Goal: Information Seeking & Learning: Understand process/instructions

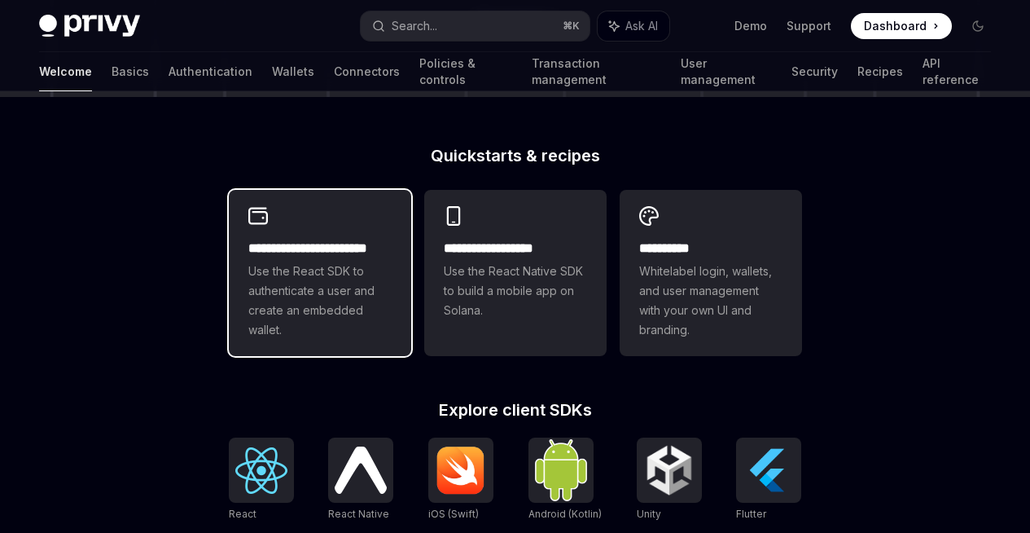
scroll to position [449, 0]
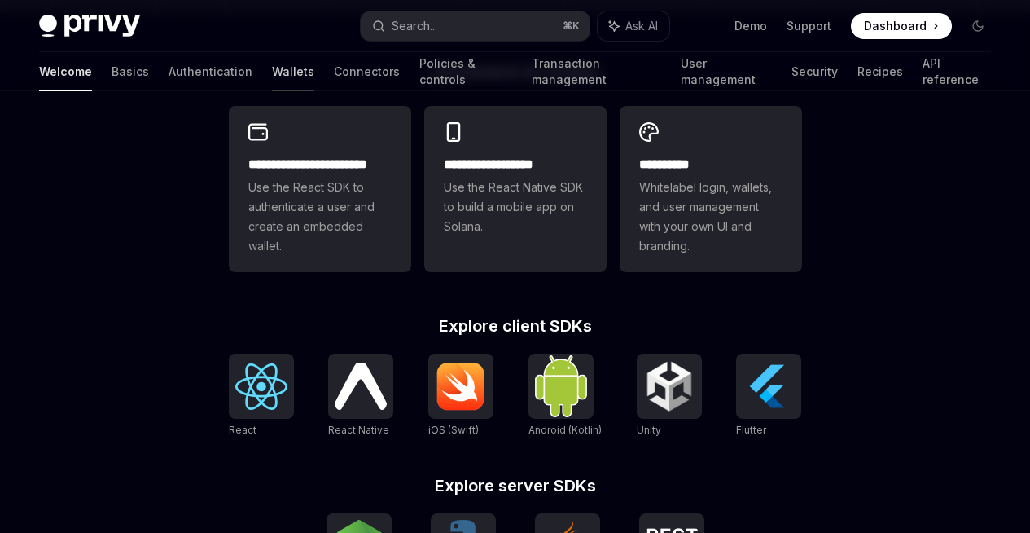
click at [272, 84] on link "Wallets" at bounding box center [293, 71] width 42 height 39
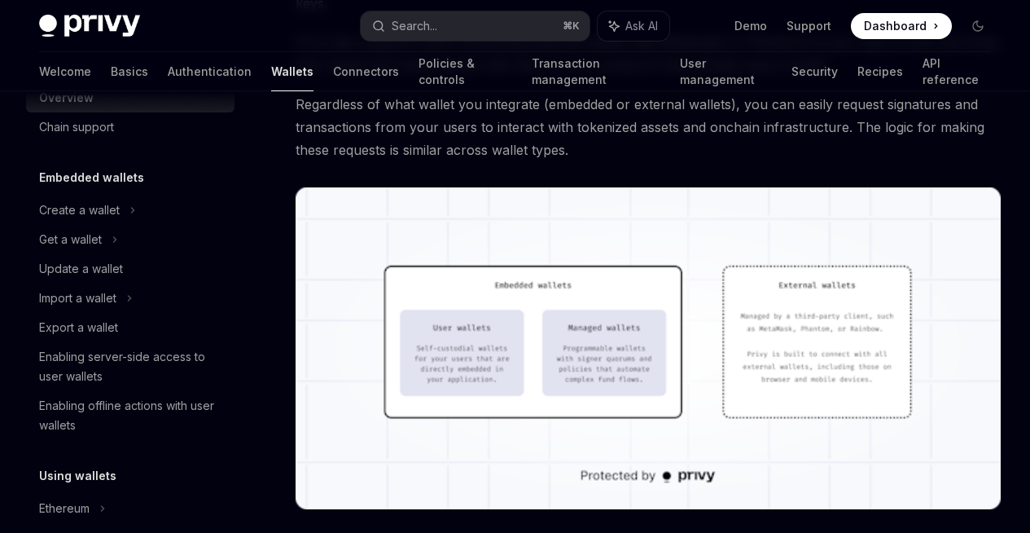
scroll to position [322, 0]
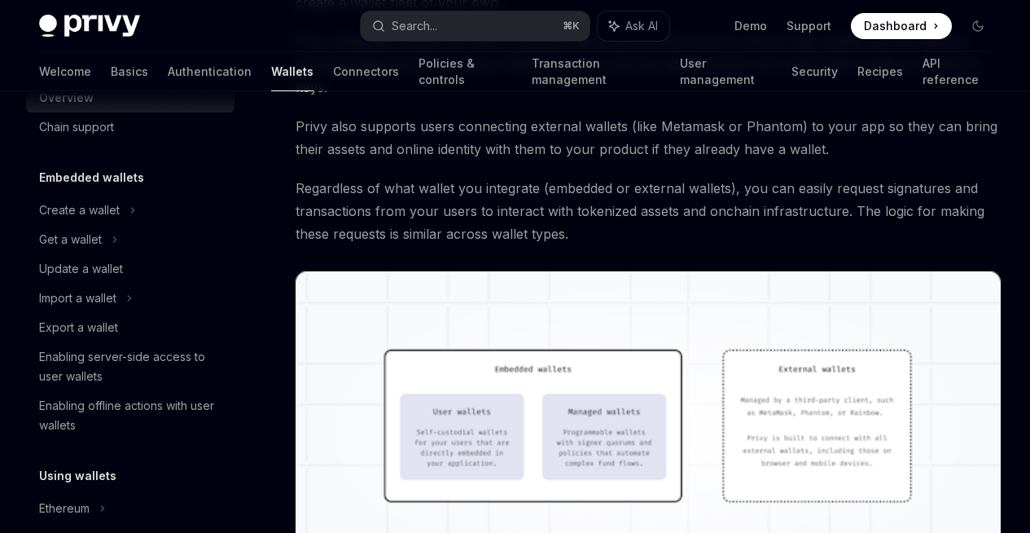
click at [501, 160] on span "Privy also supports users connecting external wallets (like Metamask or Phantom…" at bounding box center [648, 138] width 705 height 46
click at [502, 160] on span "Privy also supports users connecting external wallets (like Metamask or Phantom…" at bounding box center [648, 138] width 705 height 46
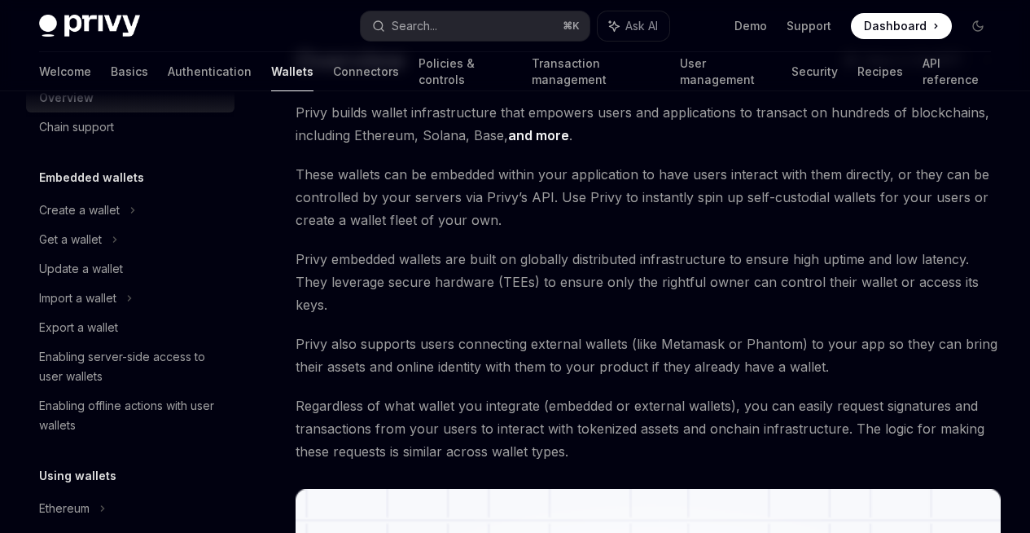
scroll to position [0, 0]
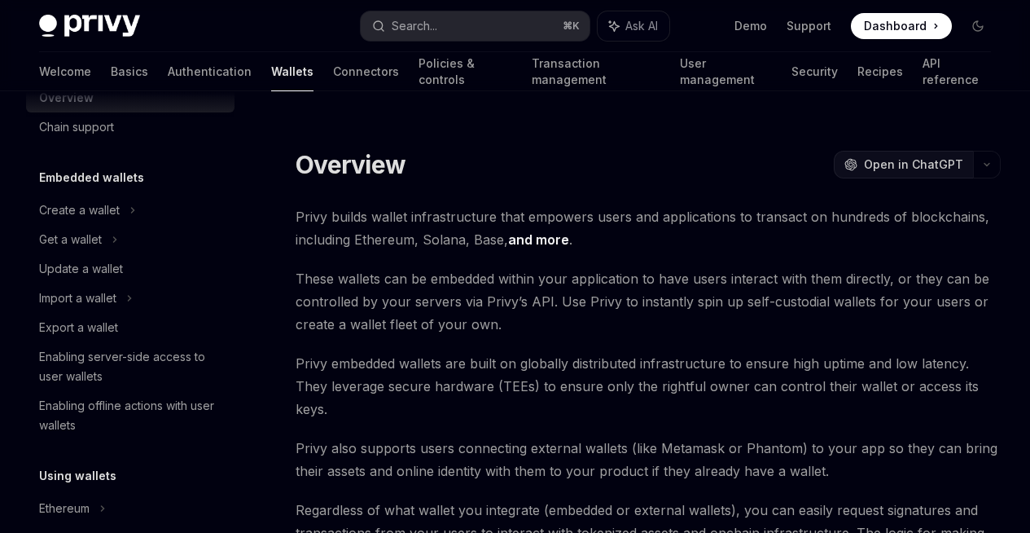
click at [864, 166] on span "Open in ChatGPT" at bounding box center [913, 164] width 99 height 16
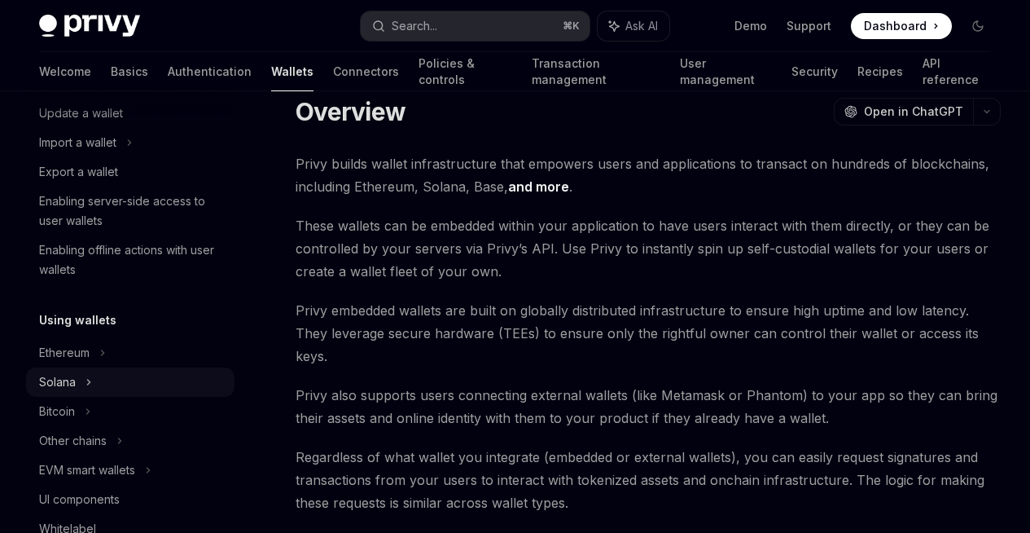
scroll to position [208, 0]
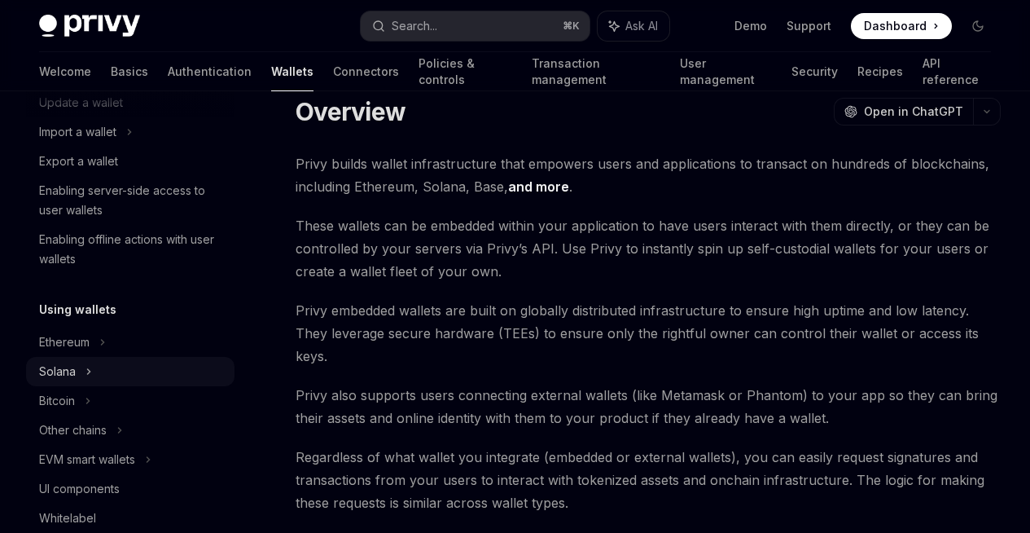
click at [112, 83] on icon at bounding box center [115, 74] width 7 height 20
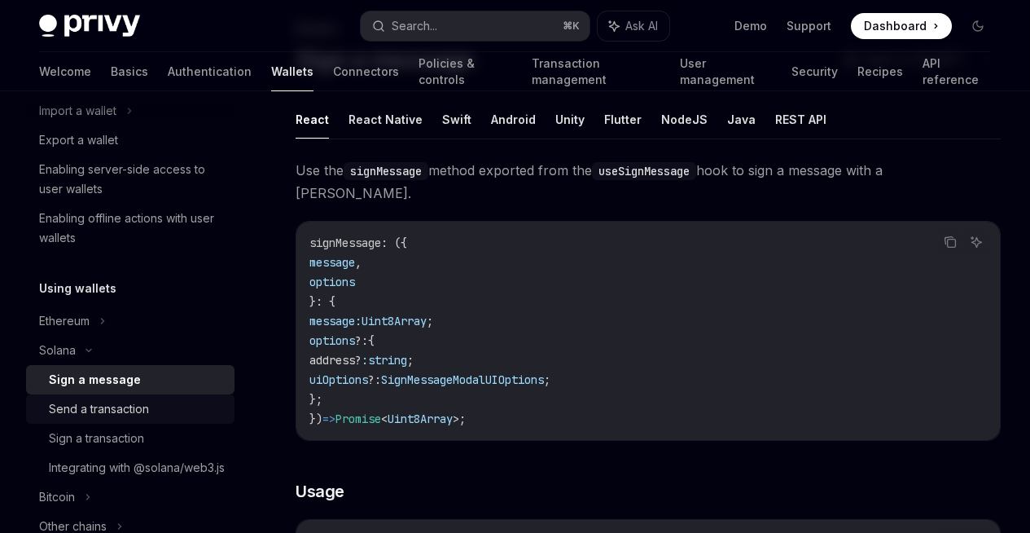
scroll to position [251, 0]
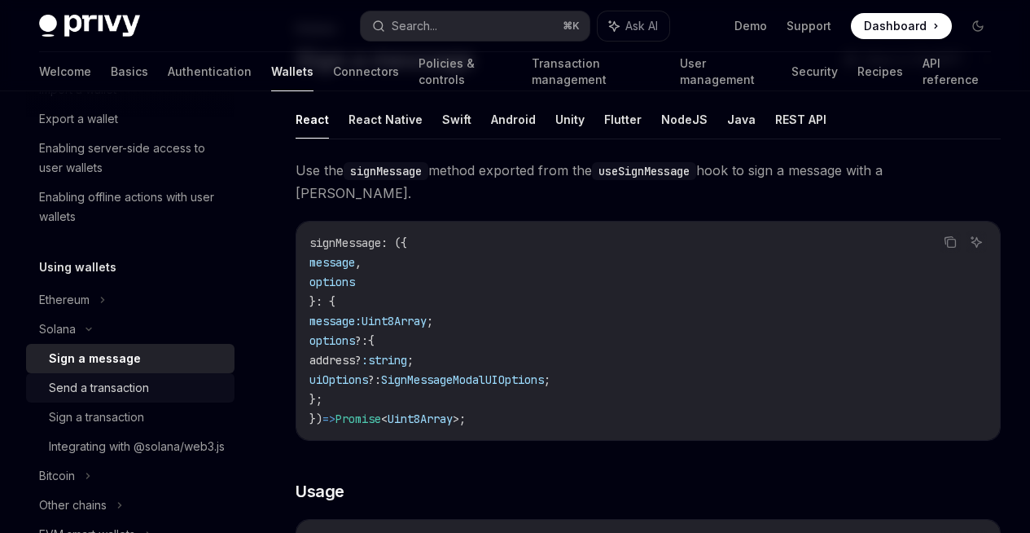
click at [103, 391] on div "Send a transaction" at bounding box center [99, 388] width 100 height 20
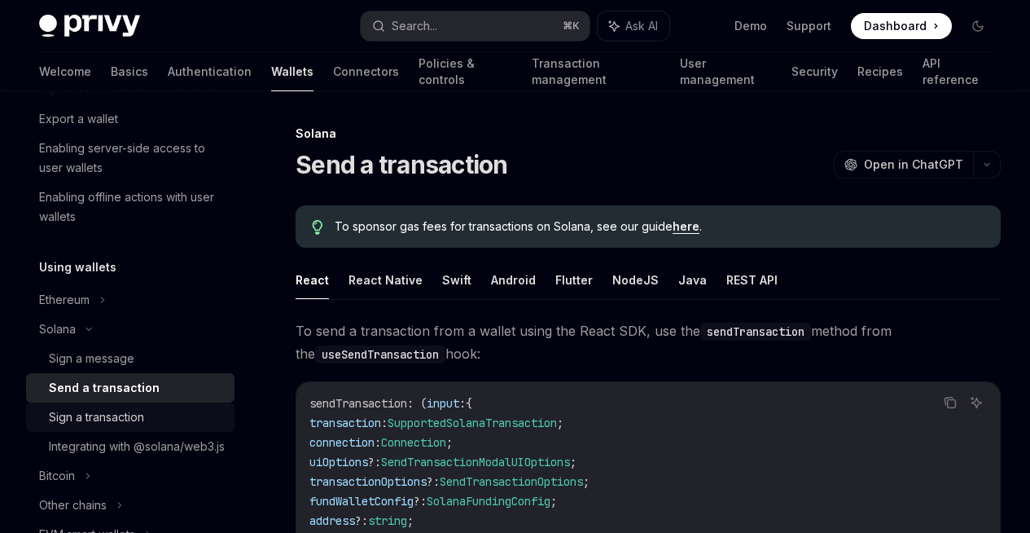
click at [91, 426] on div "Sign a transaction" at bounding box center [96, 417] width 95 height 20
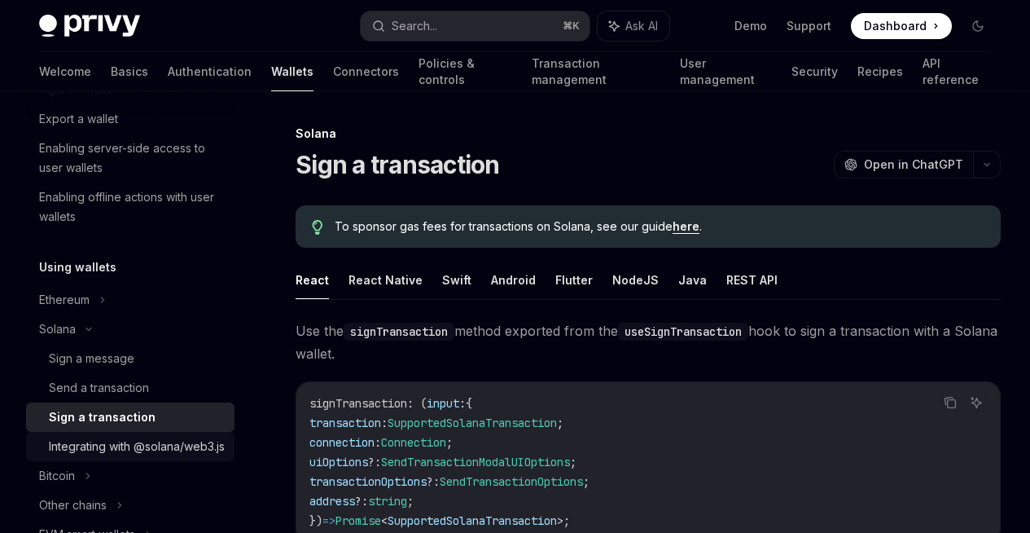
click at [86, 456] on div "Integrating with @solana/web3.js" at bounding box center [137, 446] width 176 height 20
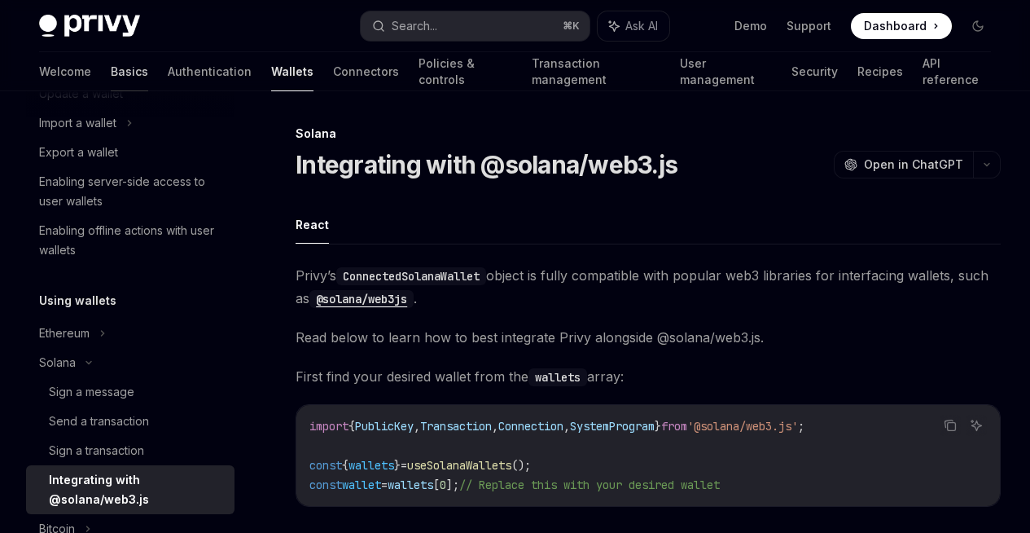
click at [111, 65] on link "Basics" at bounding box center [129, 71] width 37 height 39
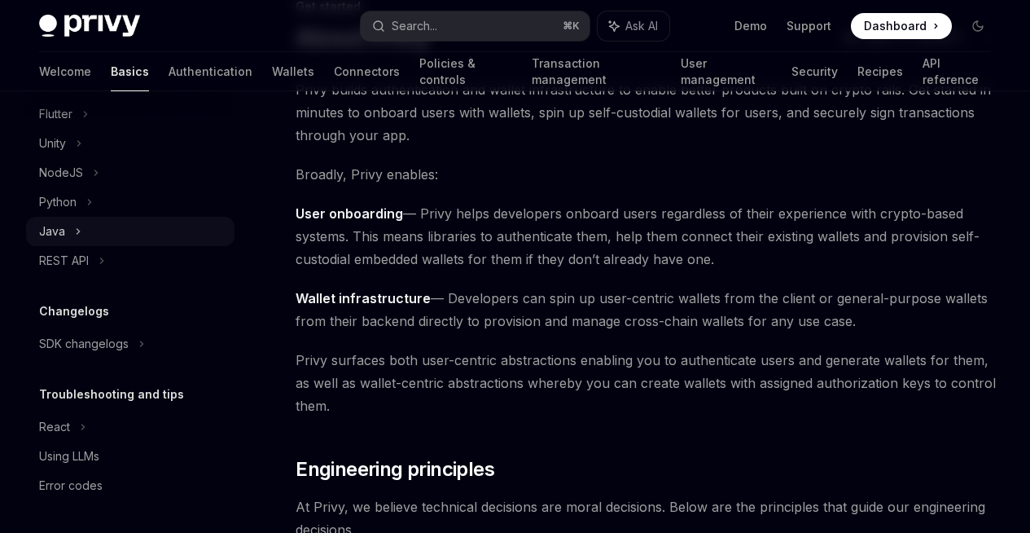
scroll to position [313, 0]
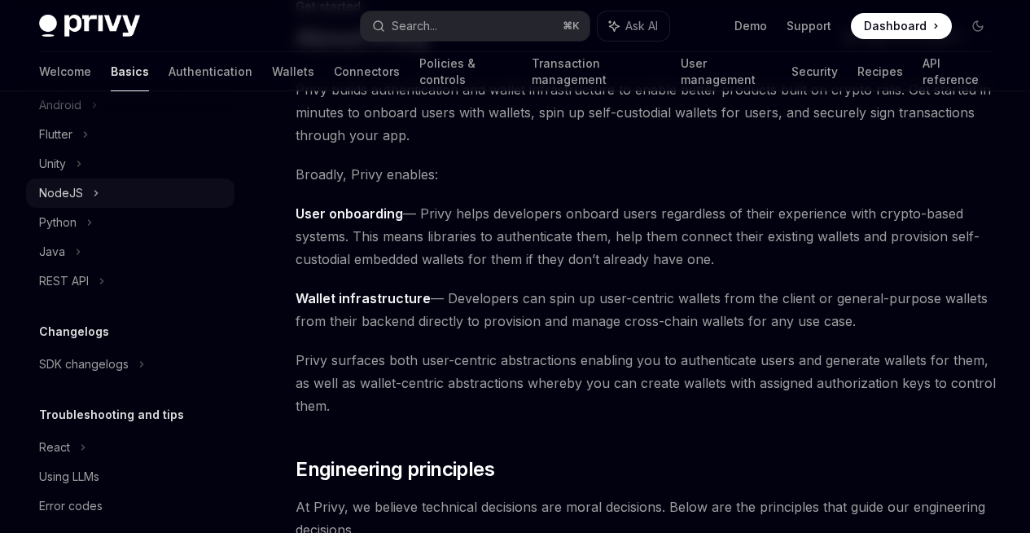
click at [68, 182] on div "NodeJS" at bounding box center [130, 192] width 208 height 29
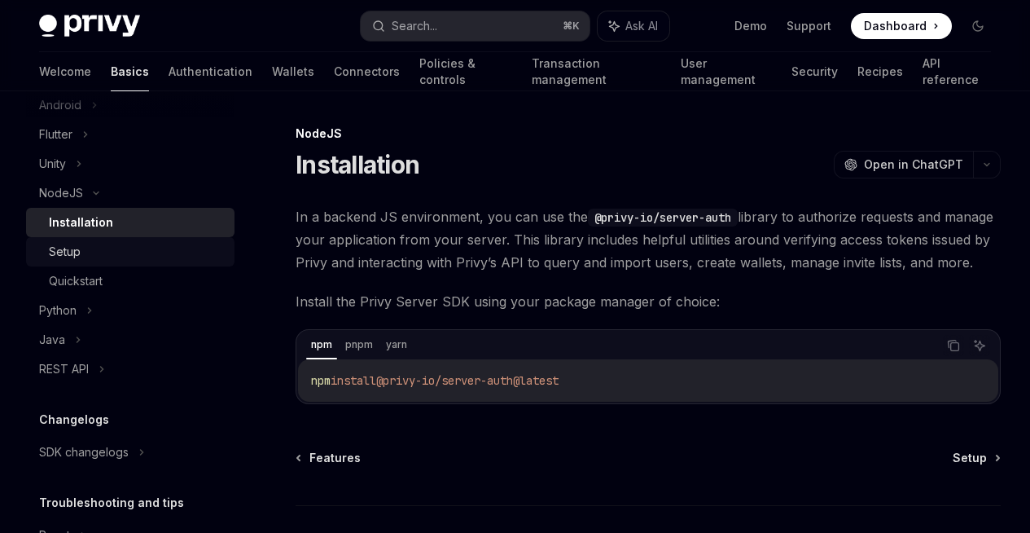
click at [88, 259] on div "Setup" at bounding box center [137, 252] width 176 height 20
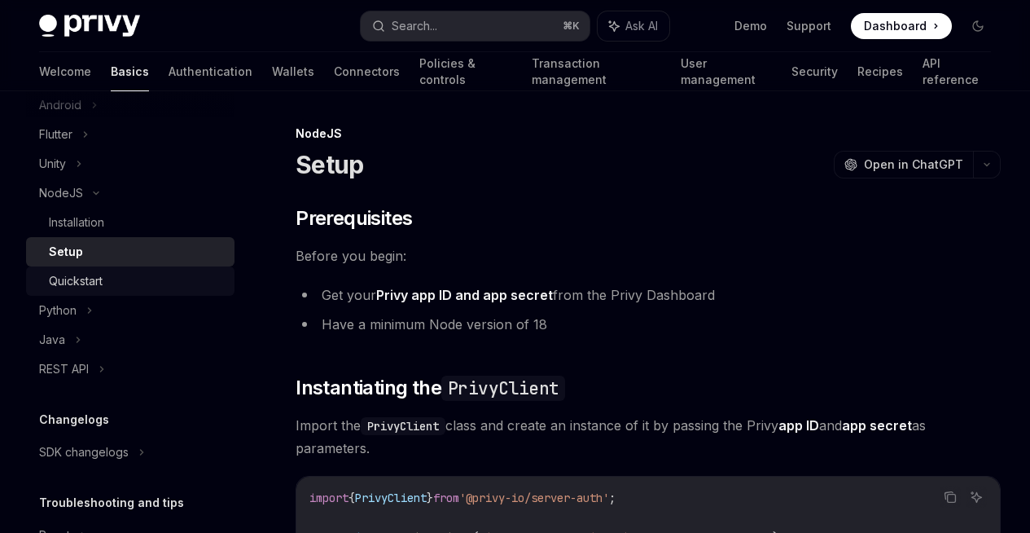
click at [94, 284] on div "Quickstart" at bounding box center [76, 281] width 54 height 20
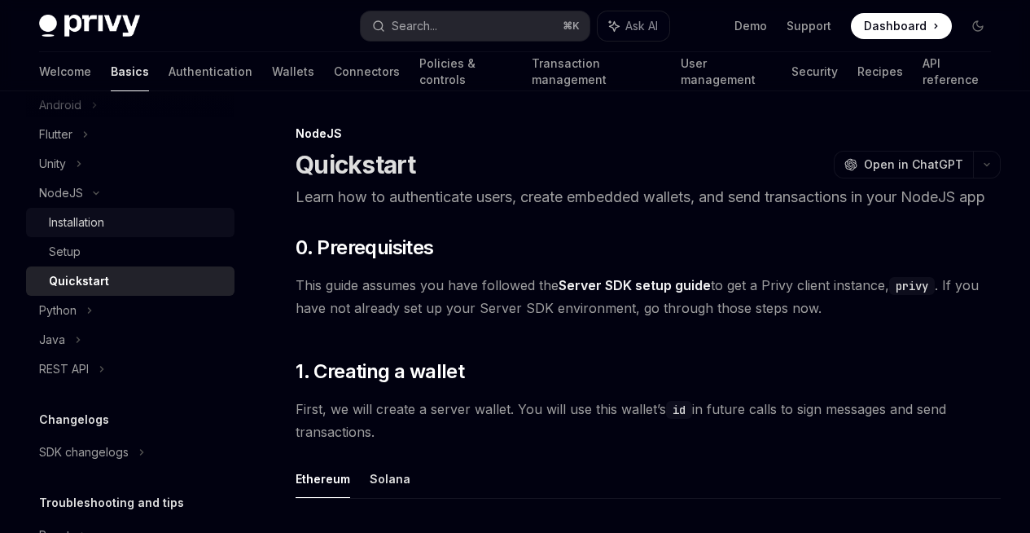
click at [95, 233] on link "Installation" at bounding box center [130, 222] width 208 height 29
type textarea "*"
